Goal: Task Accomplishment & Management: Manage account settings

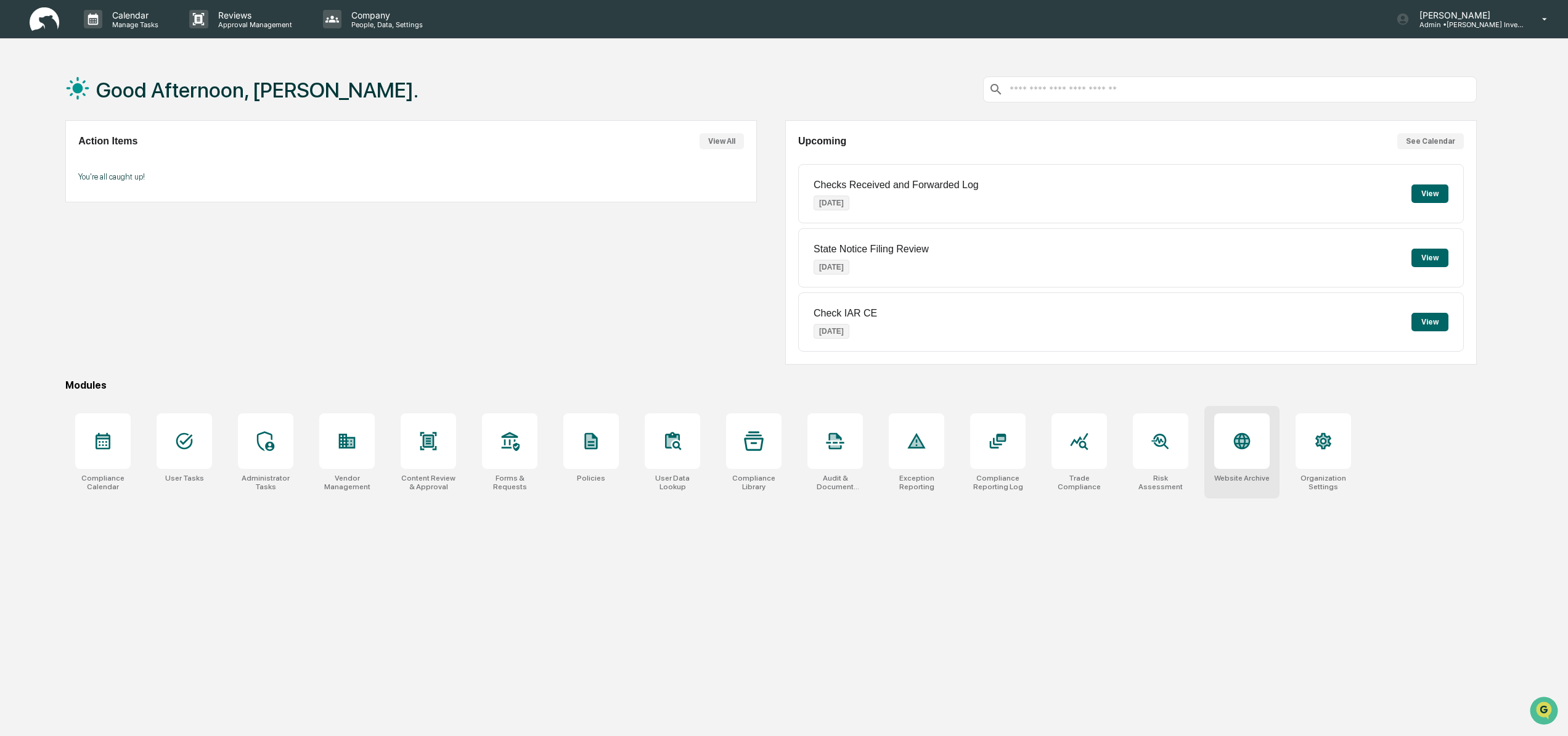
click at [1248, 451] on icon at bounding box center [1242, 441] width 19 height 19
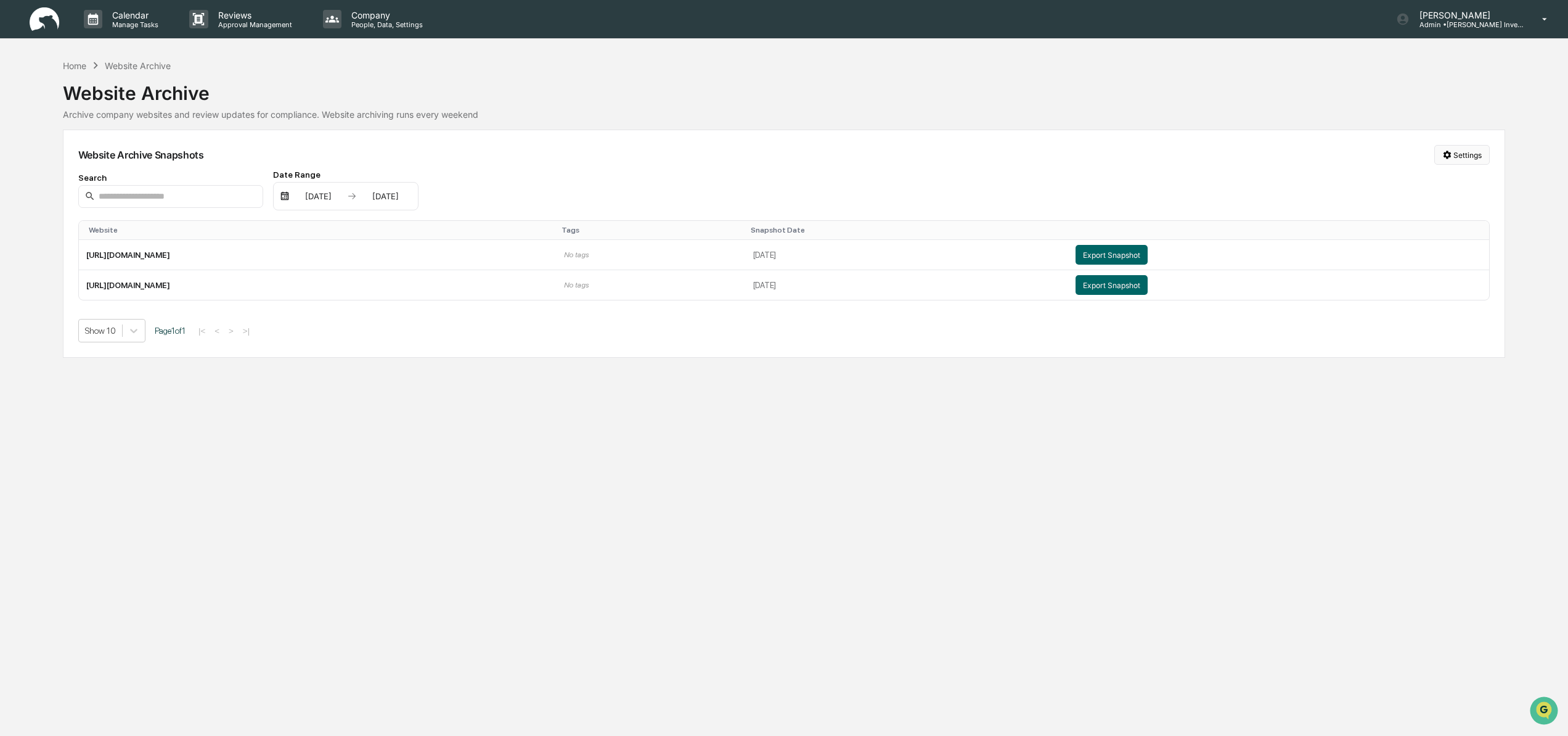
click at [1463, 153] on html "Calendar Manage Tasks Reviews Approval Management Company People, Data, Setting…" at bounding box center [784, 368] width 1568 height 736
click at [1449, 179] on div "Manage Archived Websites" at bounding box center [1461, 180] width 139 height 19
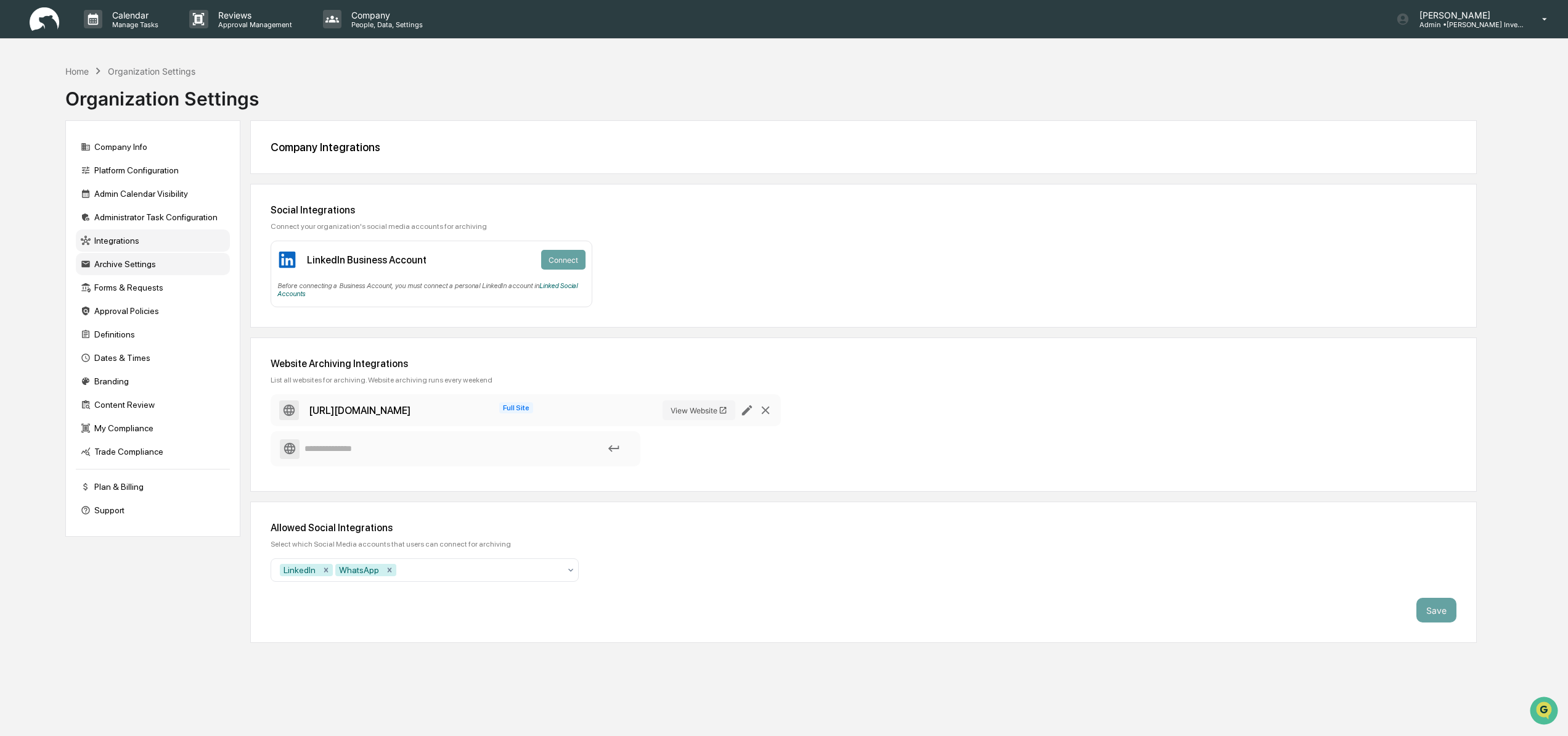
click at [131, 265] on div "Archive Settings" at bounding box center [152, 264] width 154 height 23
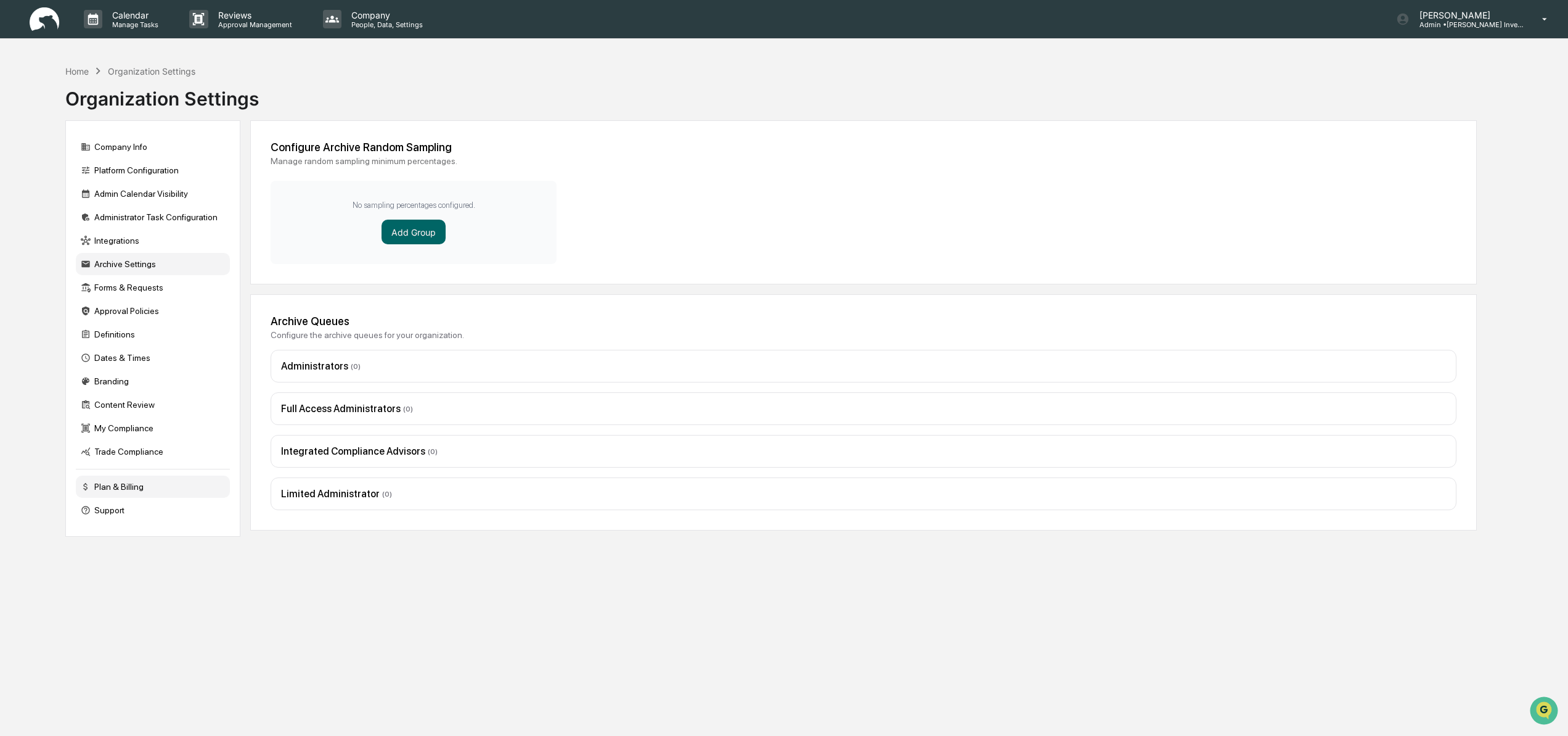
click at [131, 491] on div "Plan & Billing" at bounding box center [152, 487] width 154 height 23
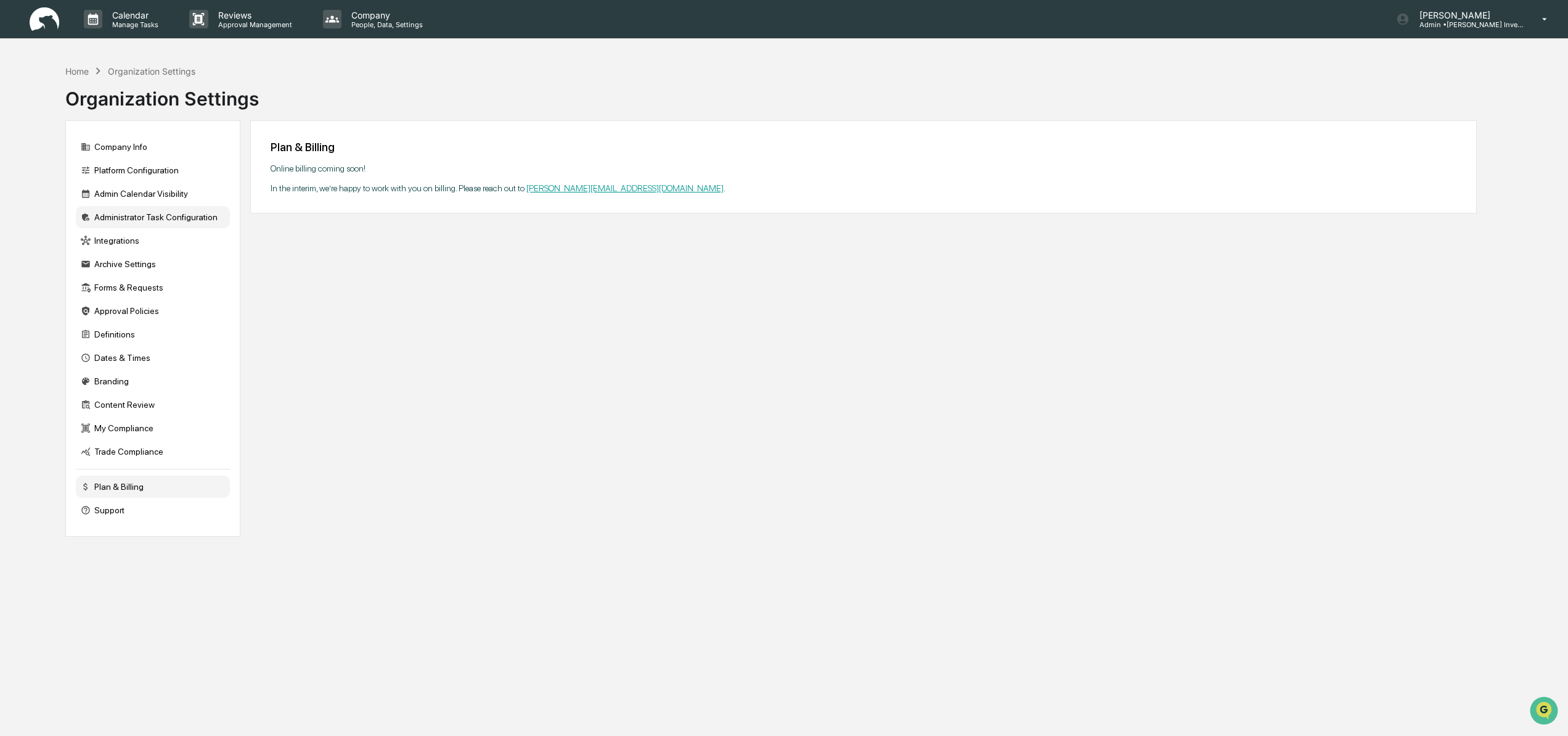
click at [113, 219] on div "Administrator Task Configuration" at bounding box center [152, 217] width 154 height 23
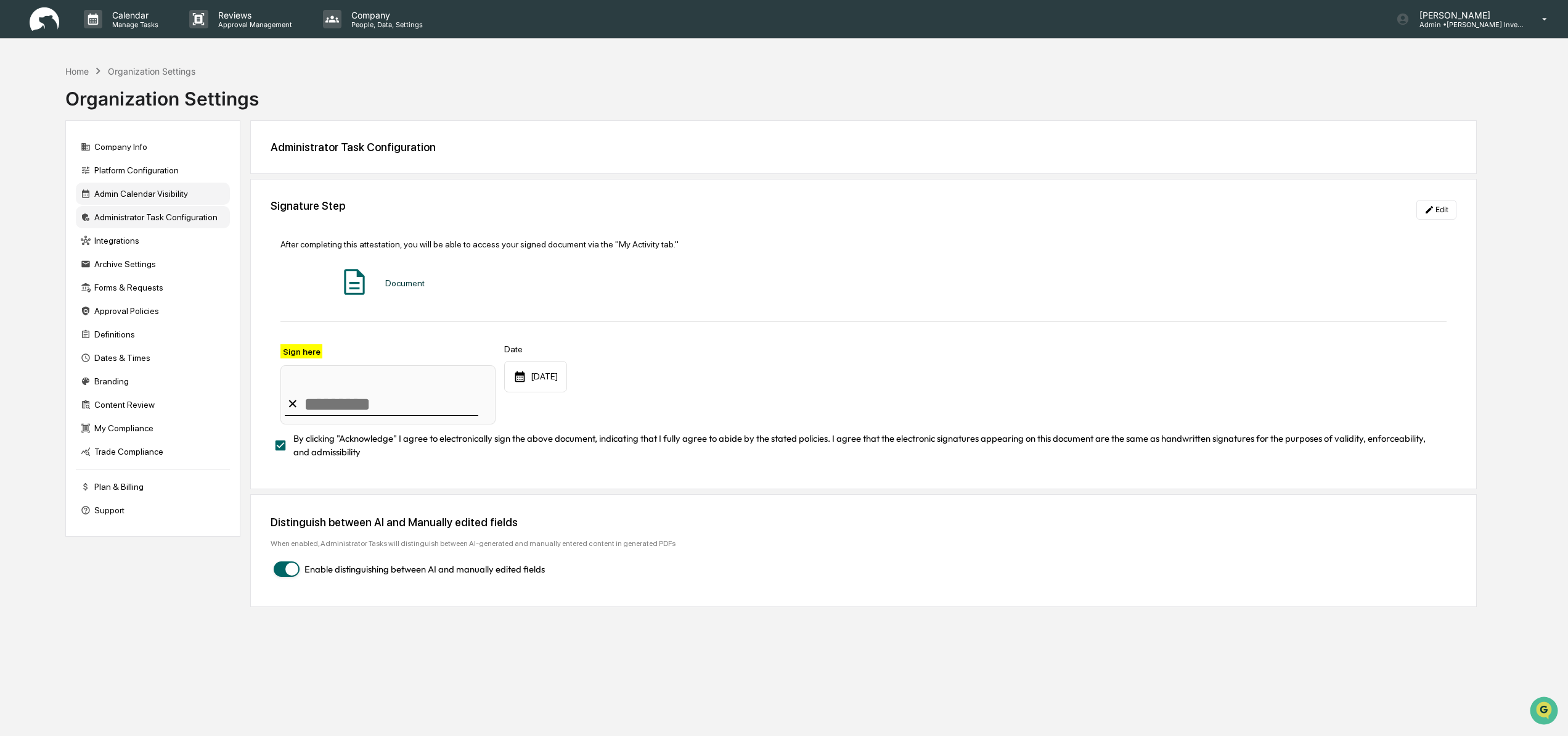
click at [113, 192] on div "Admin Calendar Visibility" at bounding box center [152, 194] width 154 height 23
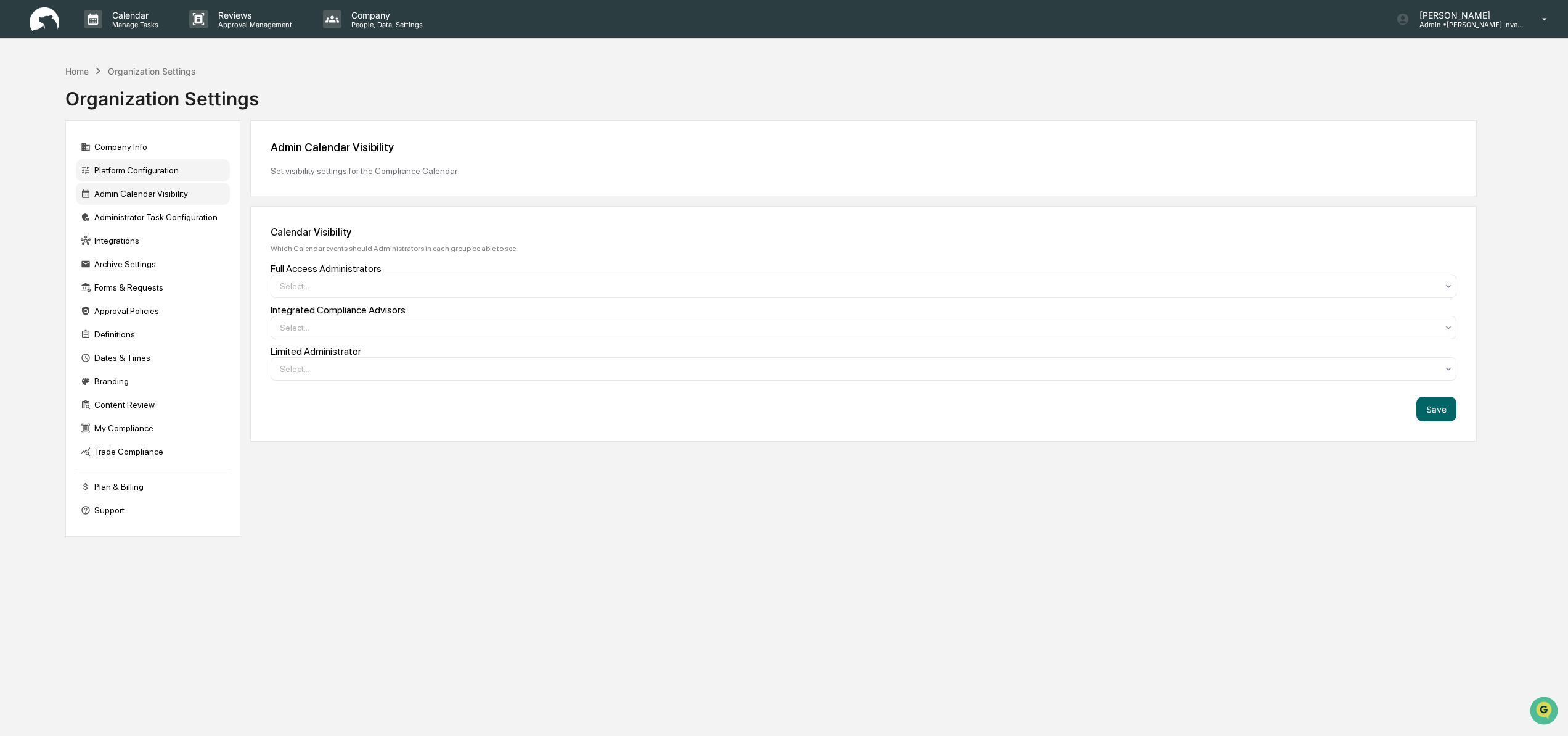
click at [119, 169] on div "Platform Configuration" at bounding box center [152, 170] width 154 height 23
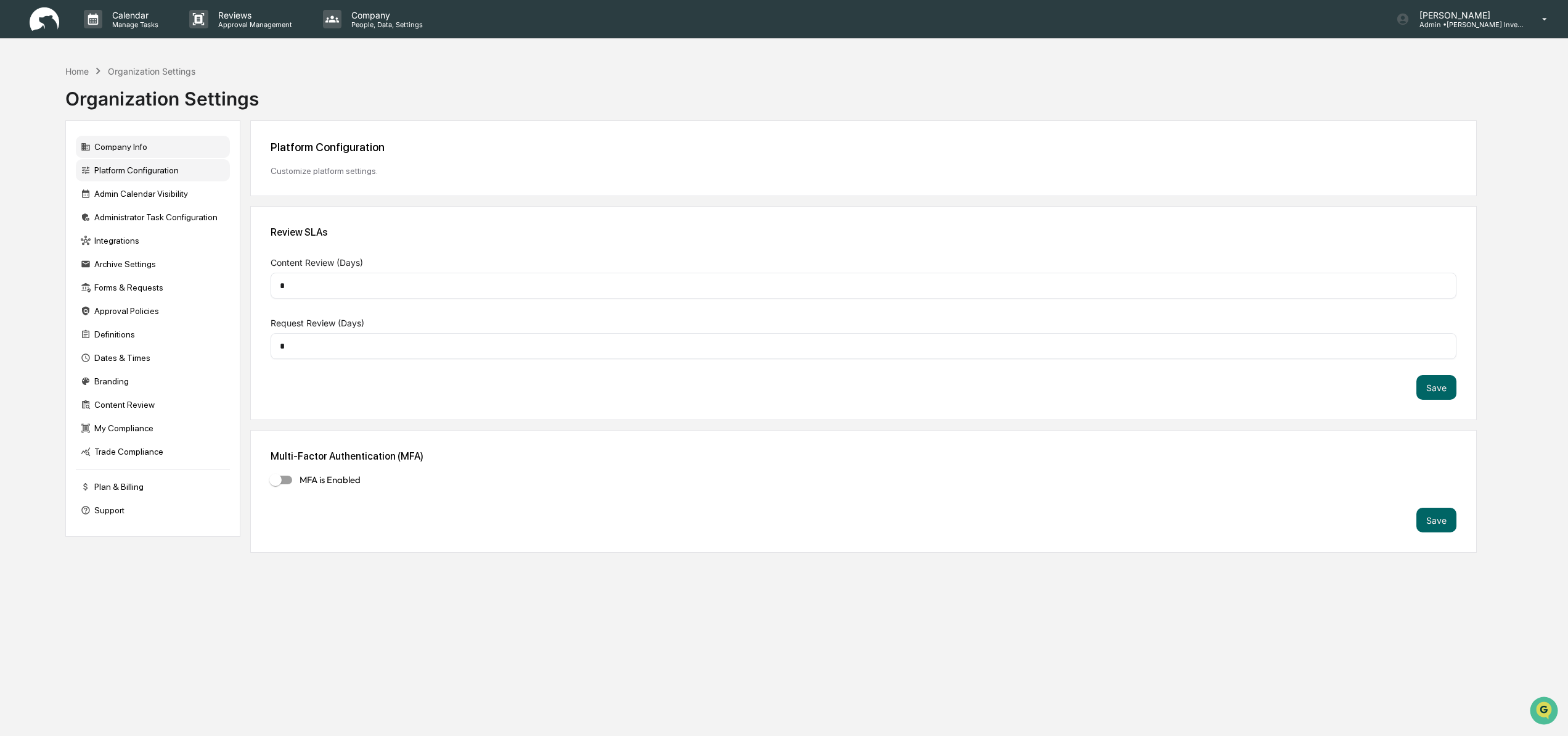
click at [135, 146] on div "Company Info" at bounding box center [152, 147] width 154 height 23
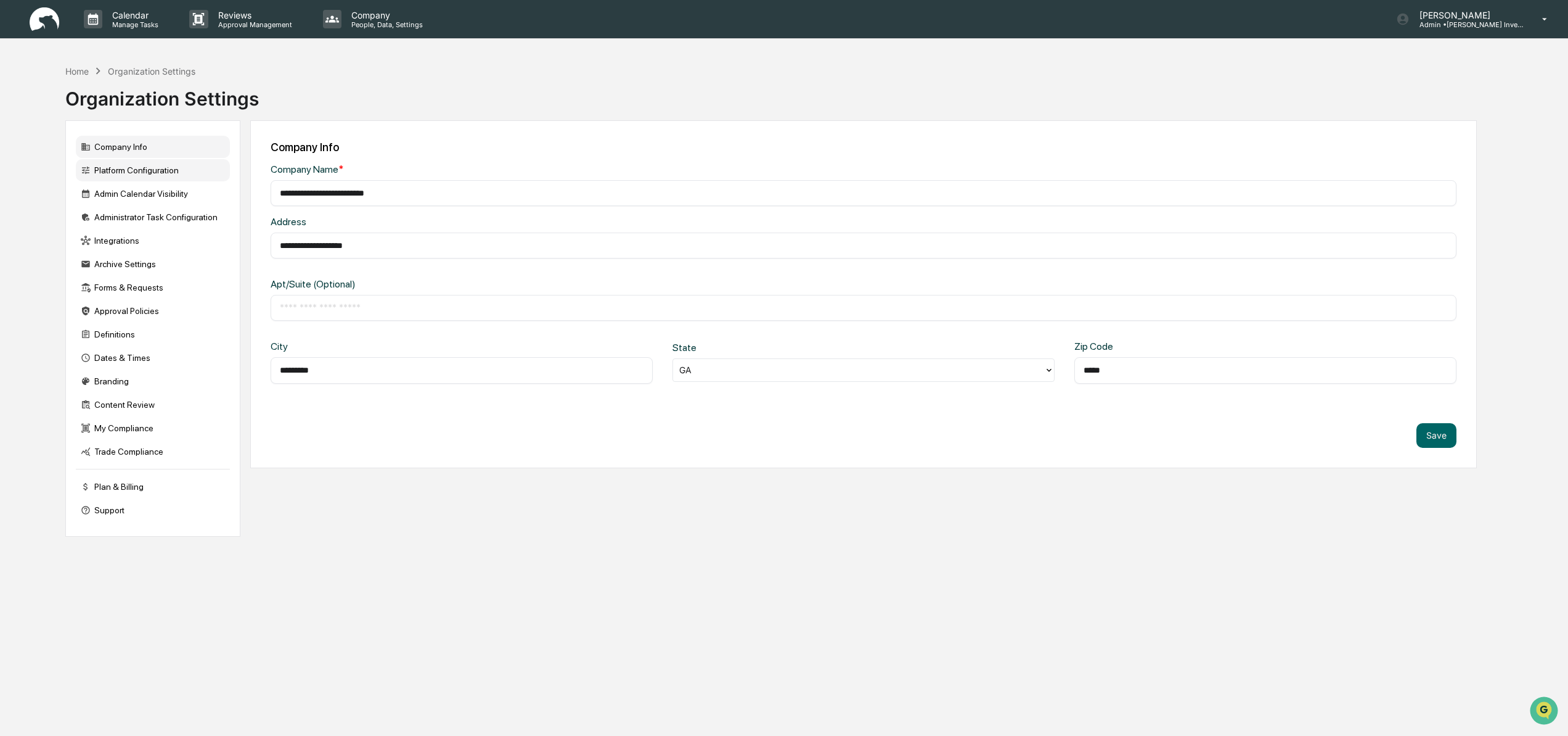
click at [140, 171] on div "Platform Configuration" at bounding box center [152, 170] width 154 height 23
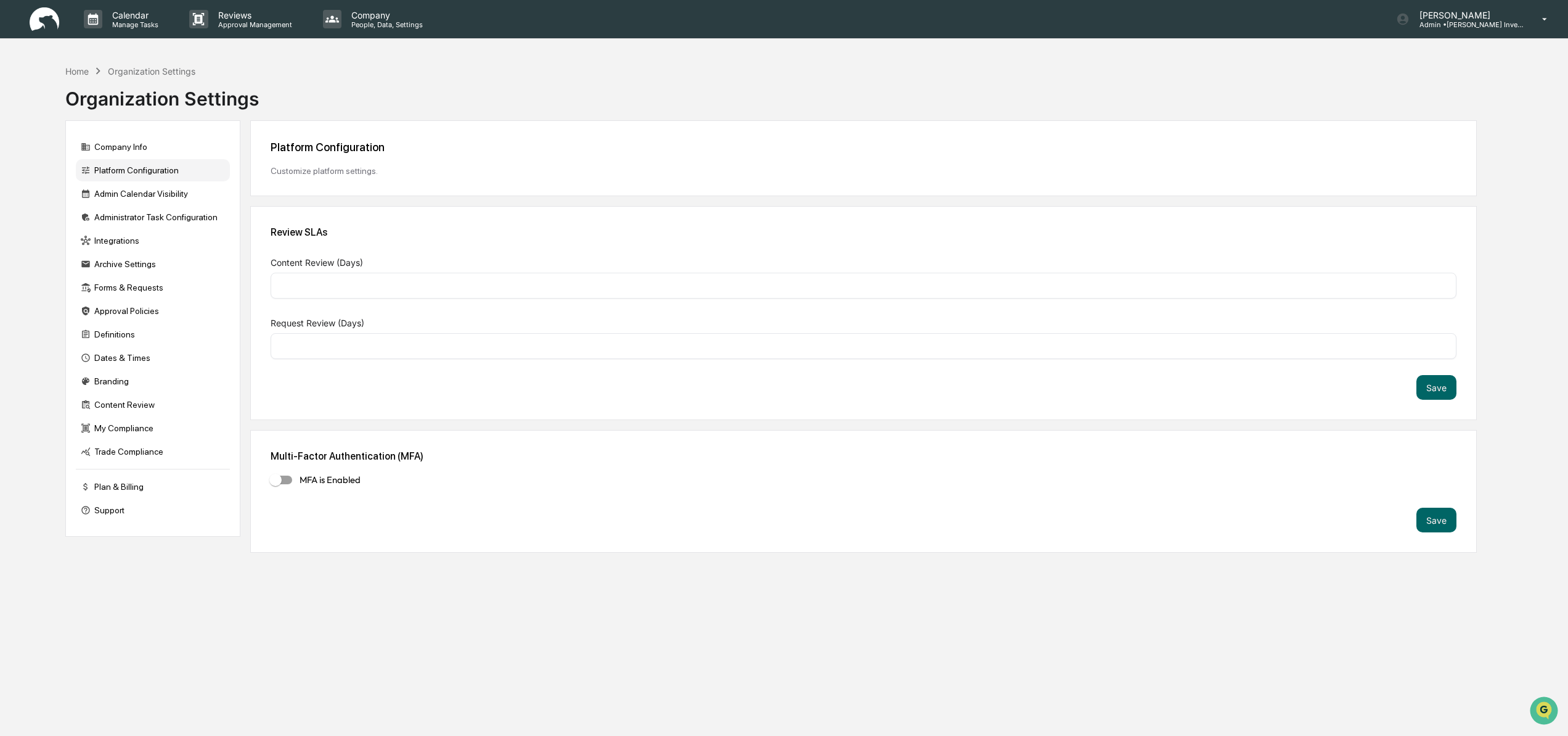
type input "*"
click at [1440, 522] on button "Save" at bounding box center [1437, 520] width 40 height 25
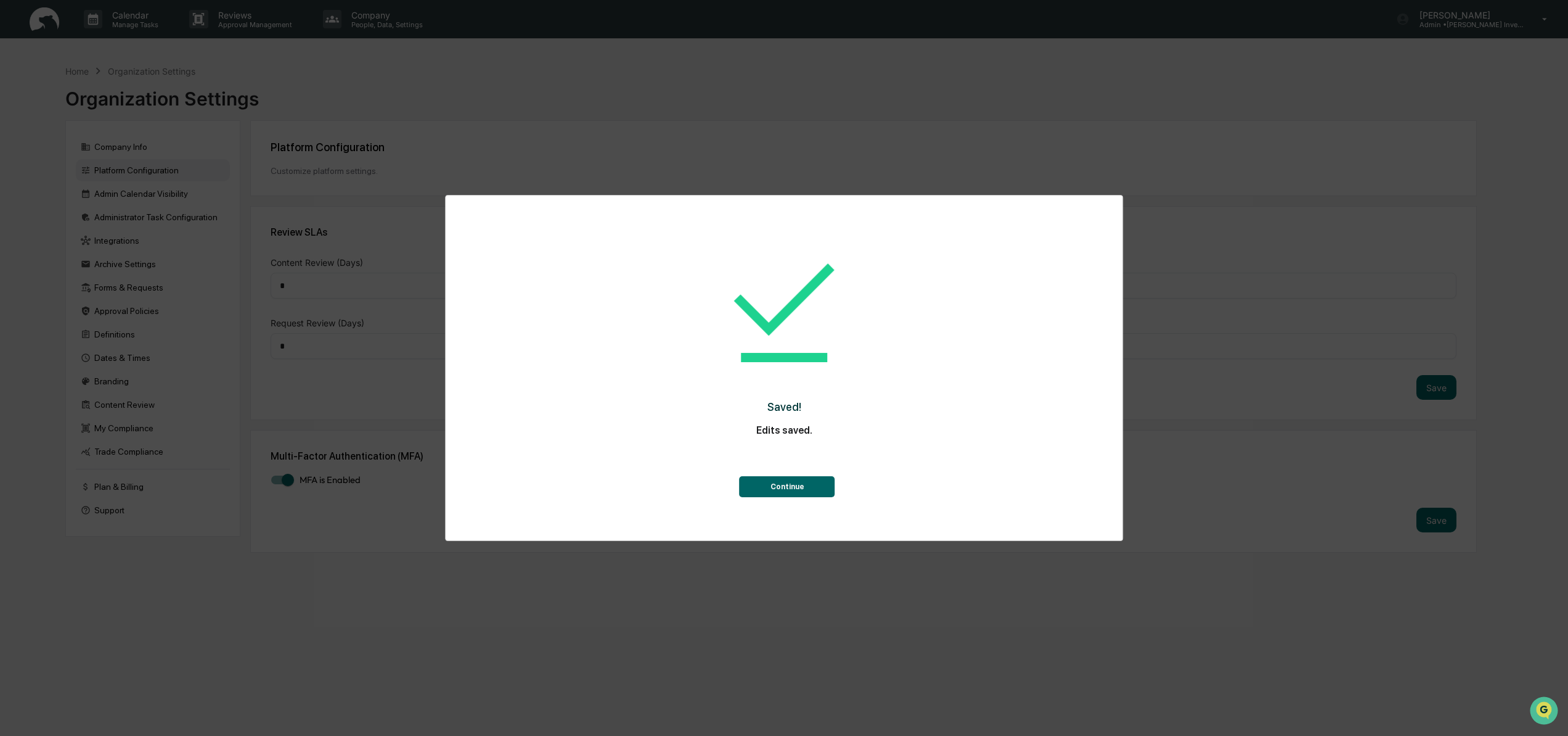
click at [796, 488] on button "Continue" at bounding box center [787, 487] width 95 height 21
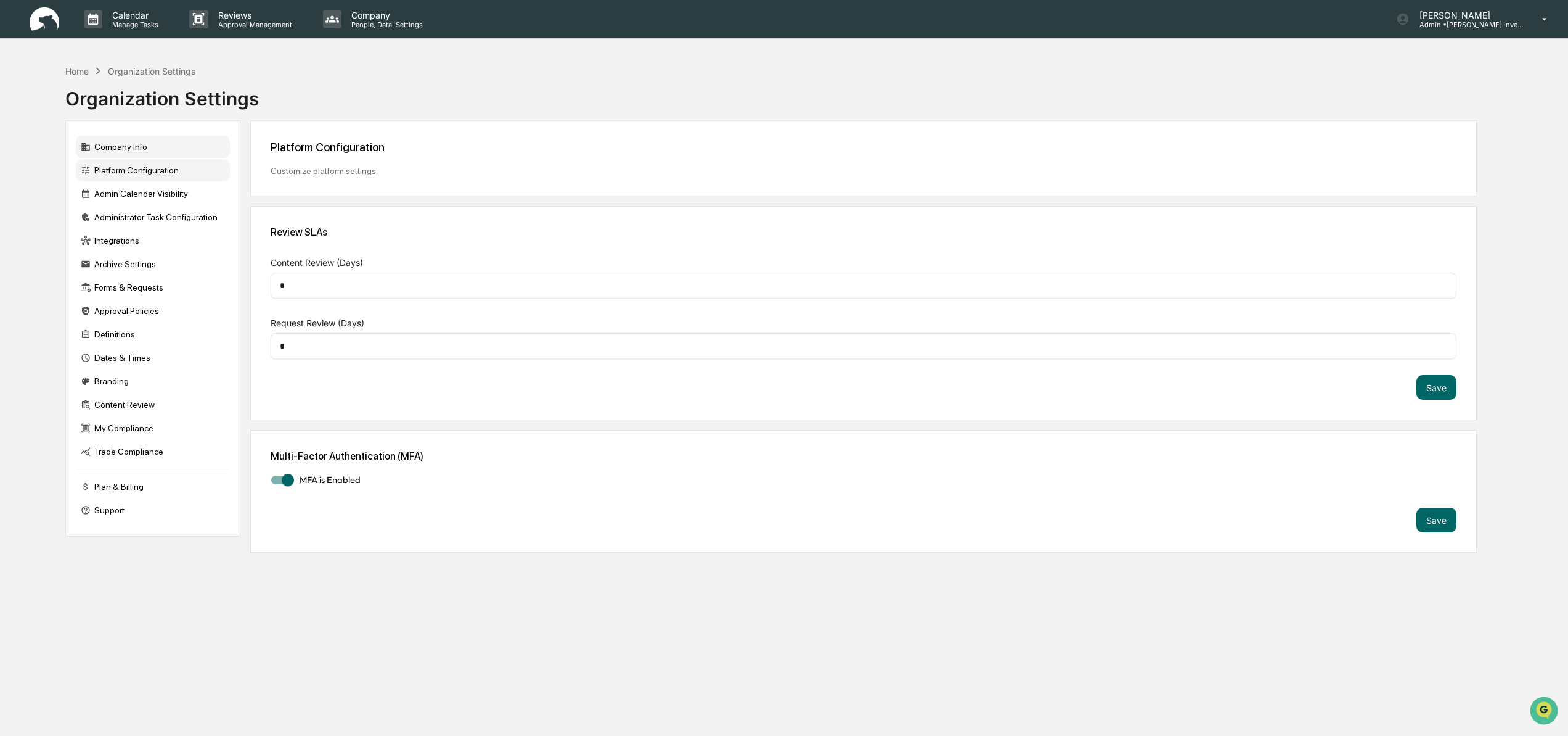
click at [121, 144] on div "Company Info" at bounding box center [152, 147] width 154 height 23
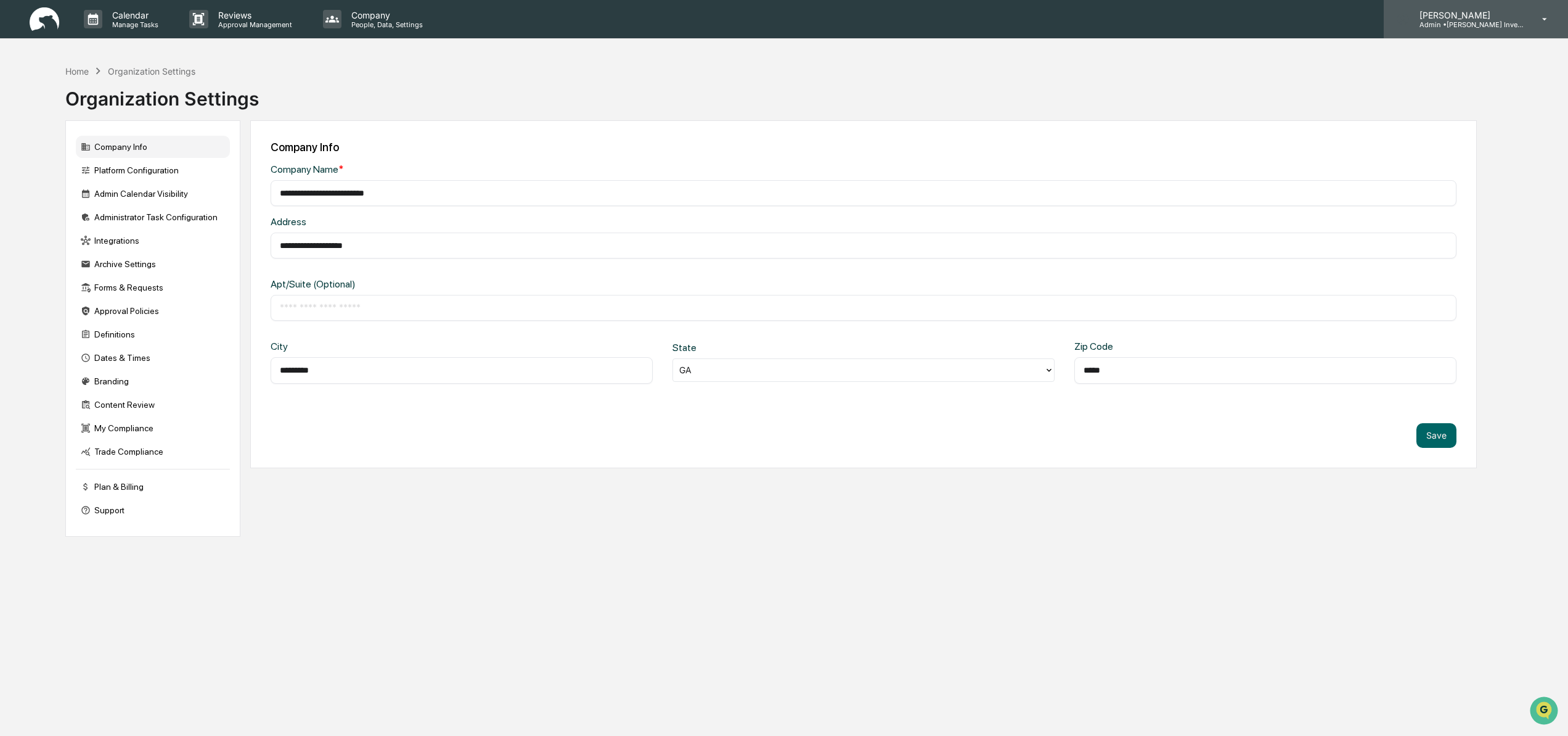
click at [1469, 21] on p "Admin • Goodwin Investment Advisory" at bounding box center [1467, 24] width 115 height 9
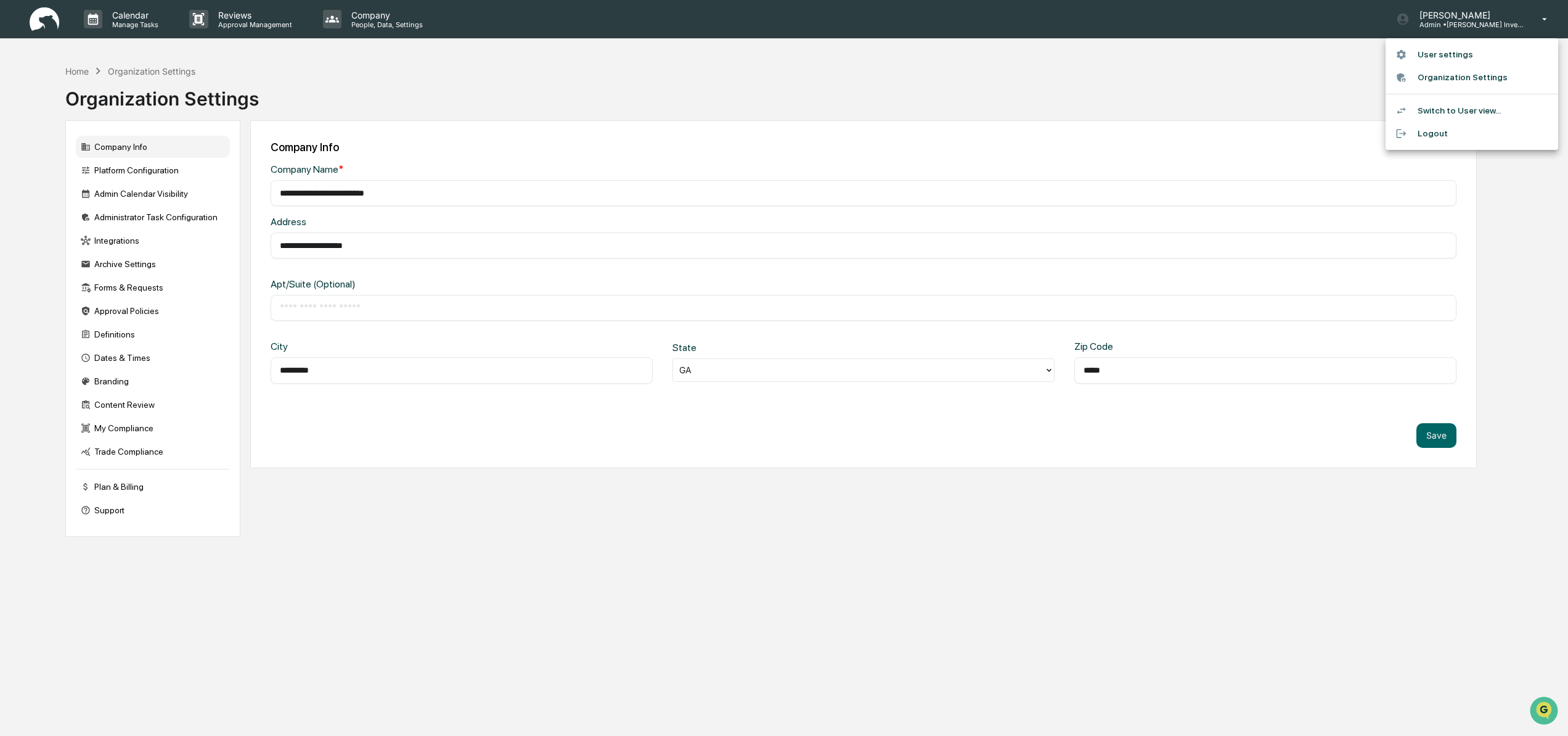
click at [1450, 54] on li "User settings" at bounding box center [1472, 54] width 173 height 23
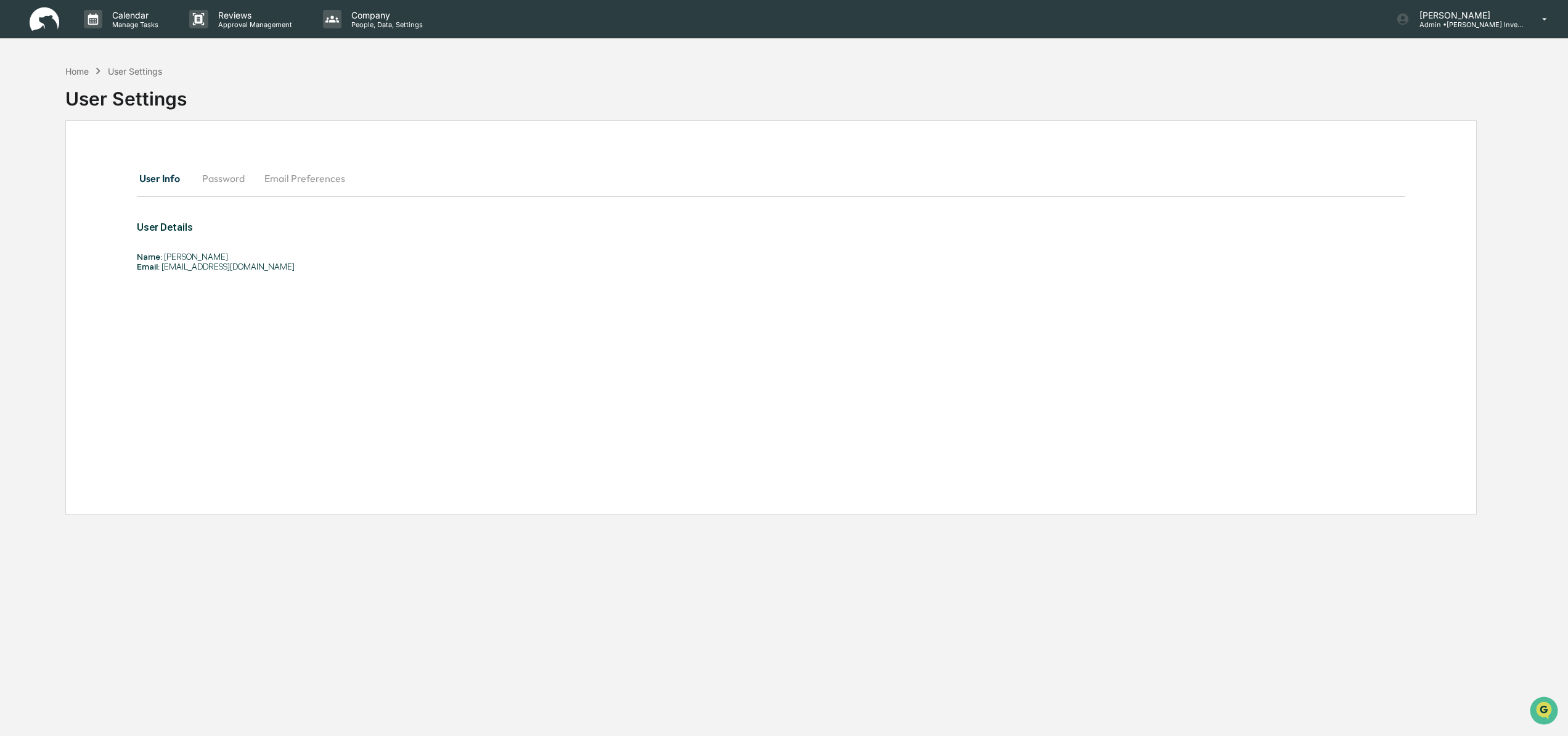
click at [229, 181] on button "Password" at bounding box center [223, 178] width 62 height 30
click at [317, 180] on button "Email Preferences" at bounding box center [305, 178] width 101 height 30
click at [229, 179] on button "Password" at bounding box center [223, 178] width 62 height 30
click at [156, 178] on button "User Info" at bounding box center [165, 178] width 56 height 30
click at [75, 73] on div "Home" at bounding box center [77, 71] width 23 height 10
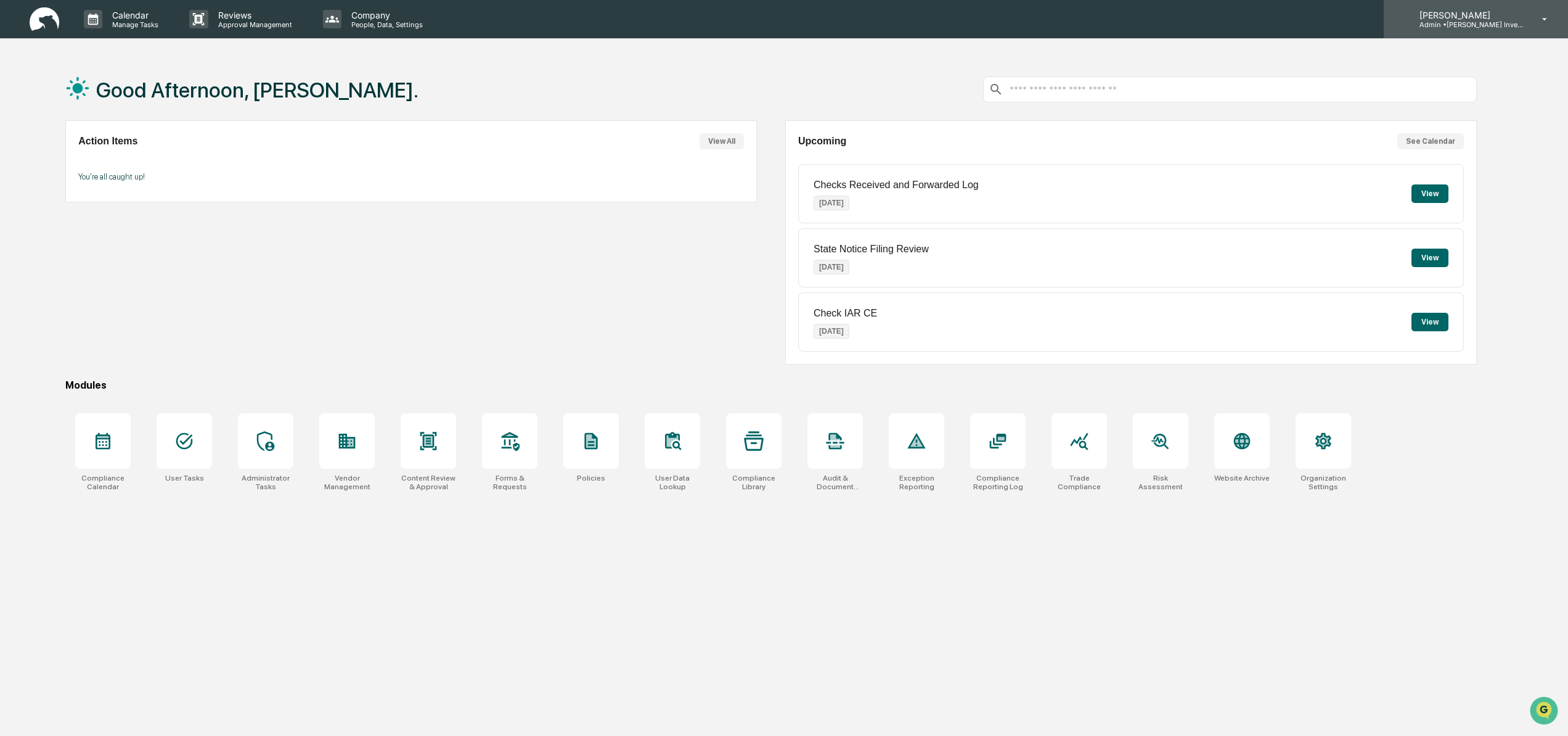
click at [1515, 23] on p "Admin • Goodwin Investment Advisory" at bounding box center [1467, 24] width 115 height 9
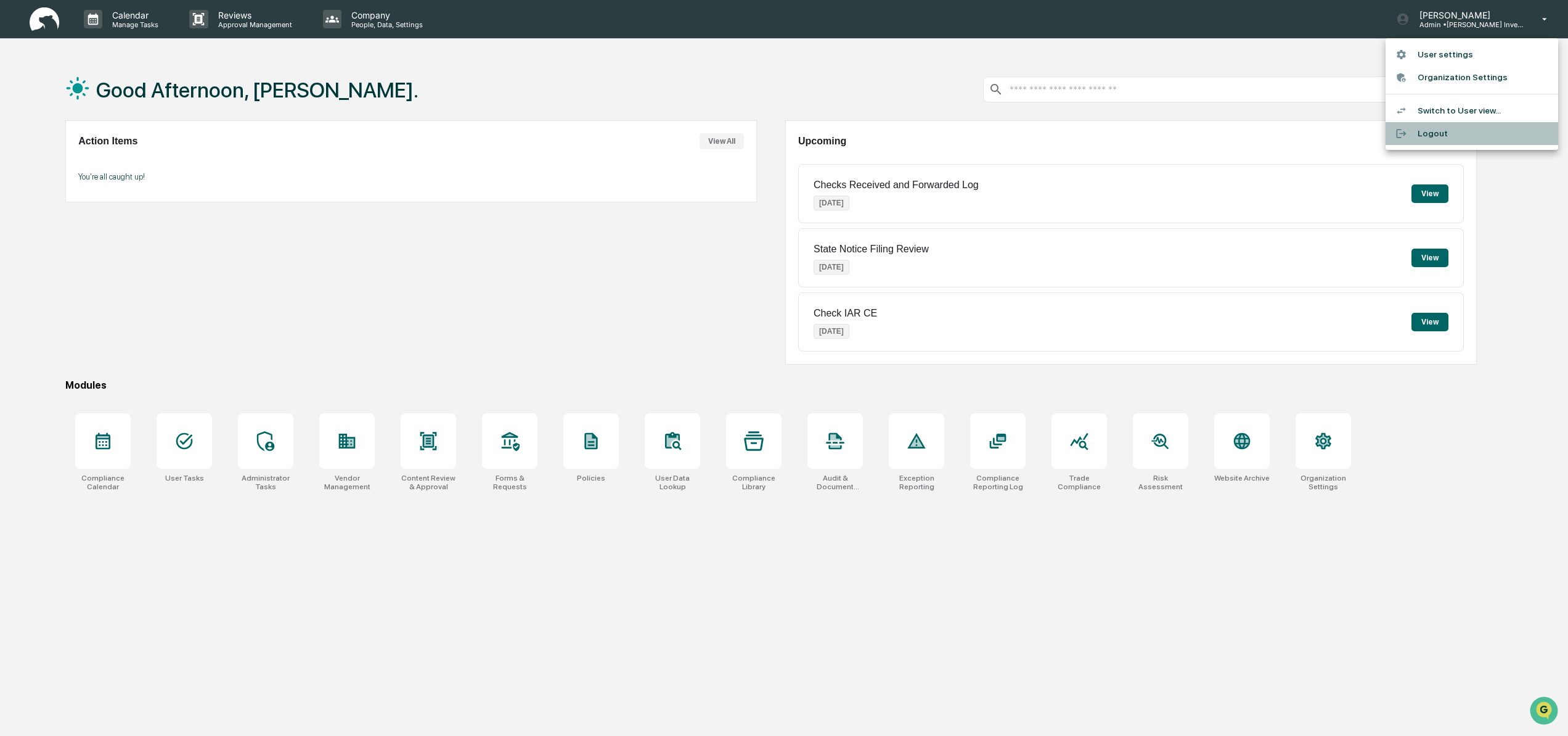
click at [1432, 132] on li "Logout" at bounding box center [1472, 133] width 173 height 23
click at [1244, 444] on icon at bounding box center [1242, 441] width 17 height 17
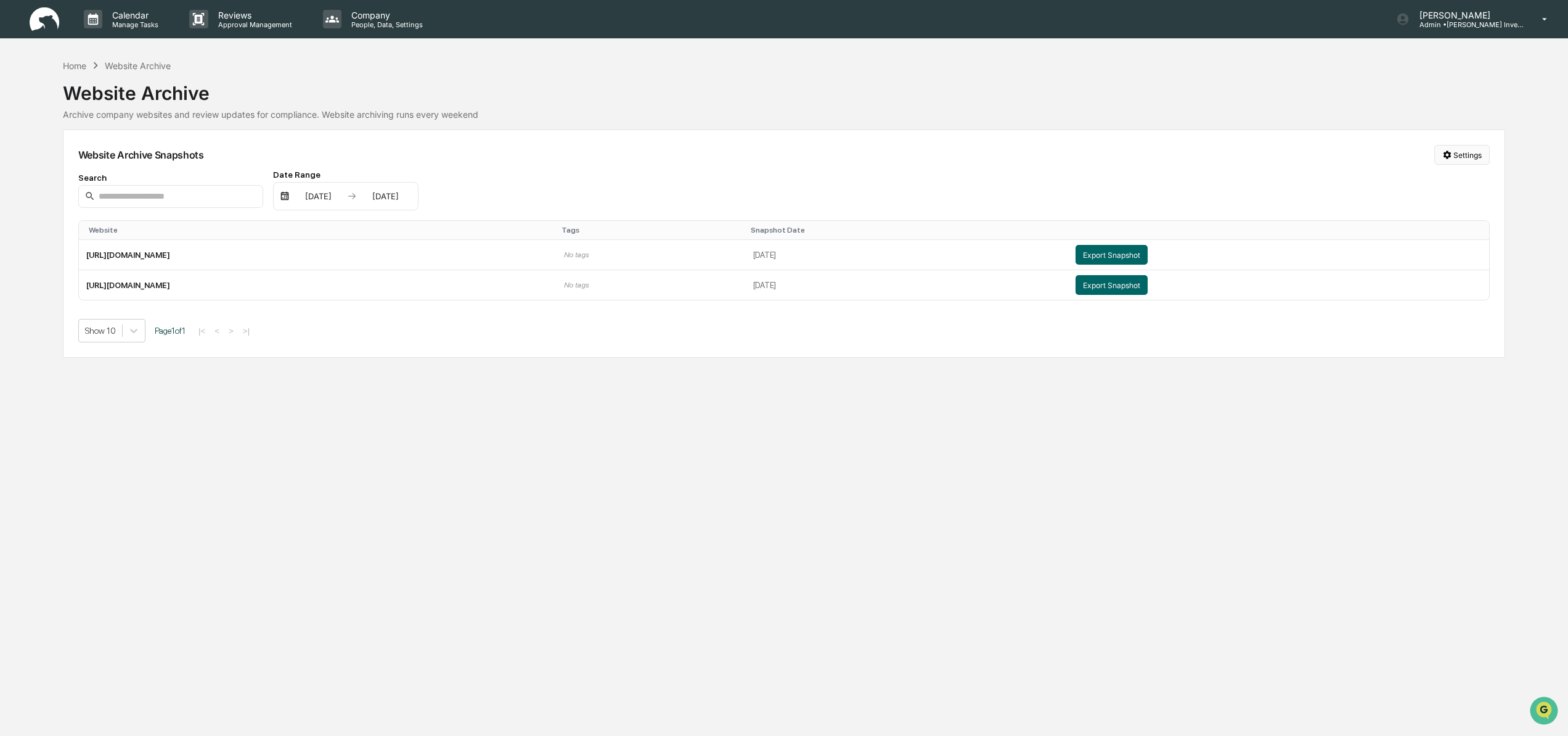
click at [1474, 158] on html "Calendar Manage Tasks Reviews Approval Management Company People, Data, Setting…" at bounding box center [784, 368] width 1568 height 736
click at [1462, 182] on div "Manage Archived Websites" at bounding box center [1461, 180] width 139 height 19
